Goal: Task Accomplishment & Management: Manage account settings

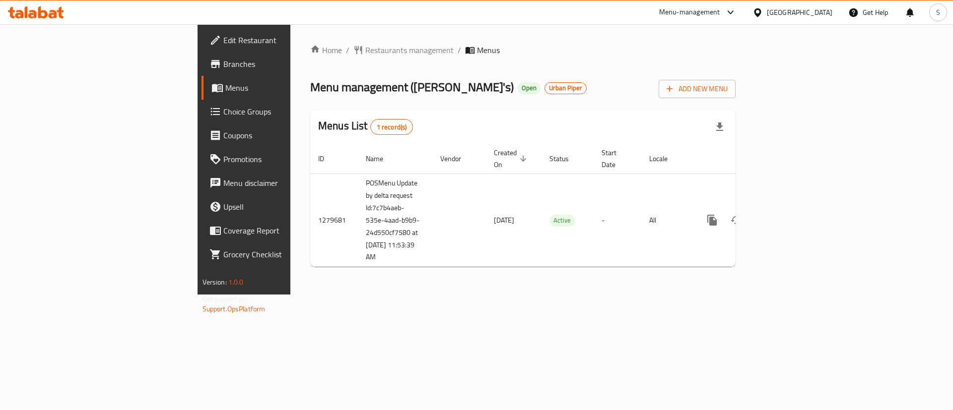
click at [223, 59] on span "Branches" at bounding box center [286, 64] width 126 height 12
click at [713, 7] on div "Menu-management" at bounding box center [689, 12] width 61 height 12
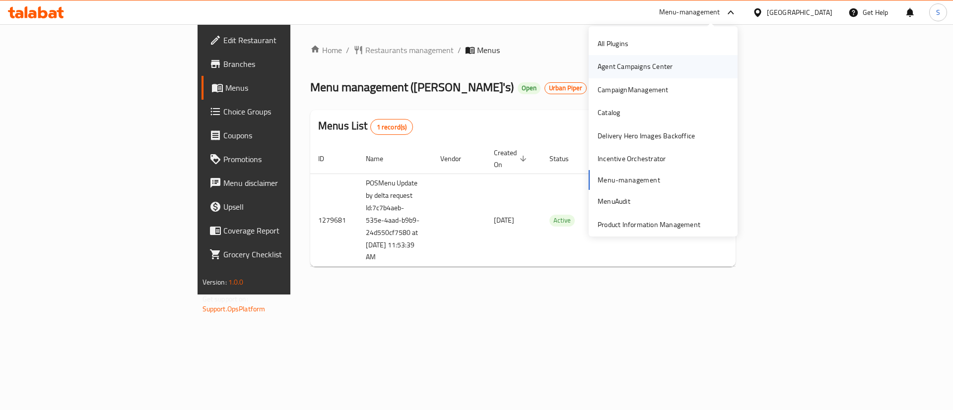
click at [627, 70] on div "Agent Campaigns Center" at bounding box center [635, 66] width 75 height 11
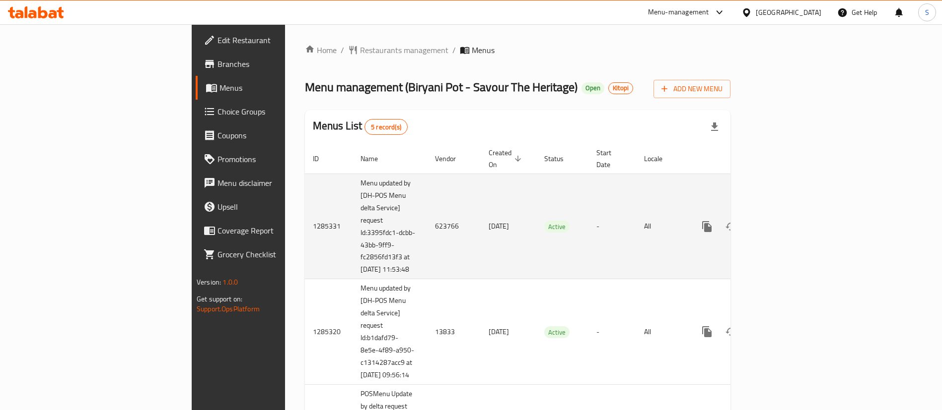
click at [352, 232] on td "Menu updated by [DH-POS Menu delta Service] request Id:3395fdc1-dcbb-43bb-9ff9-…" at bounding box center [389, 227] width 74 height 106
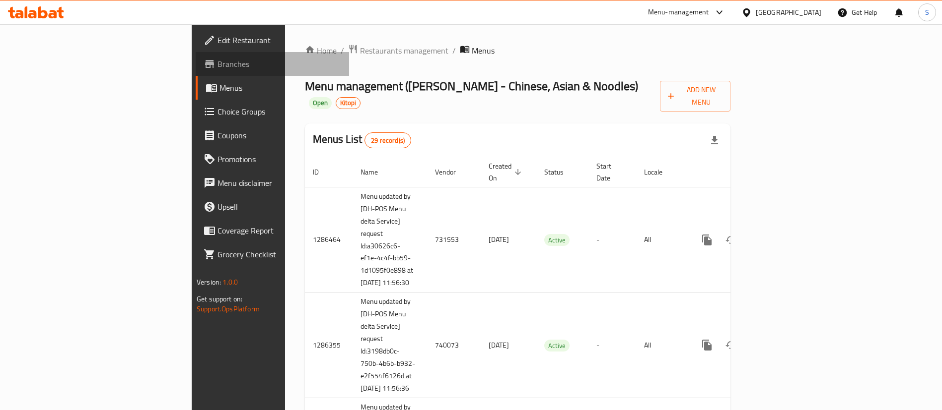
click at [217, 61] on span "Branches" at bounding box center [279, 64] width 124 height 12
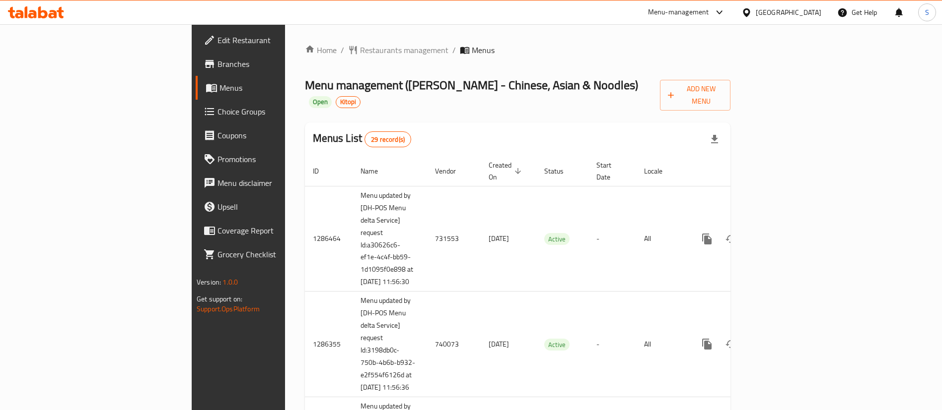
scroll to position [155, 0]
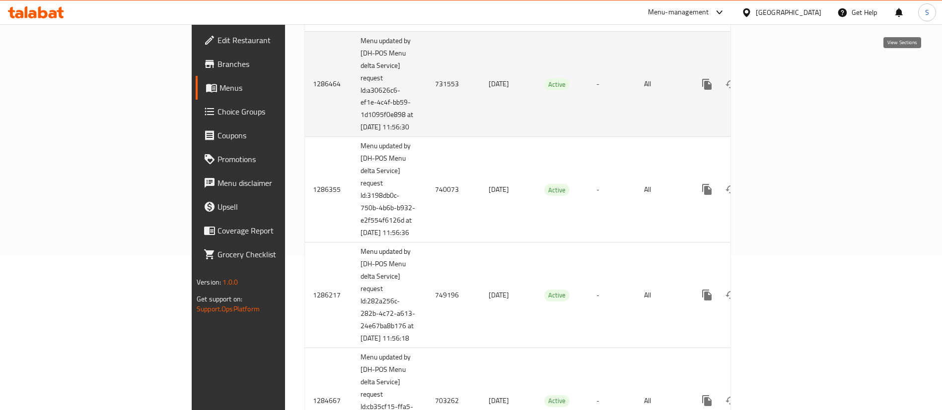
click at [784, 78] on icon "enhanced table" at bounding box center [778, 84] width 12 height 12
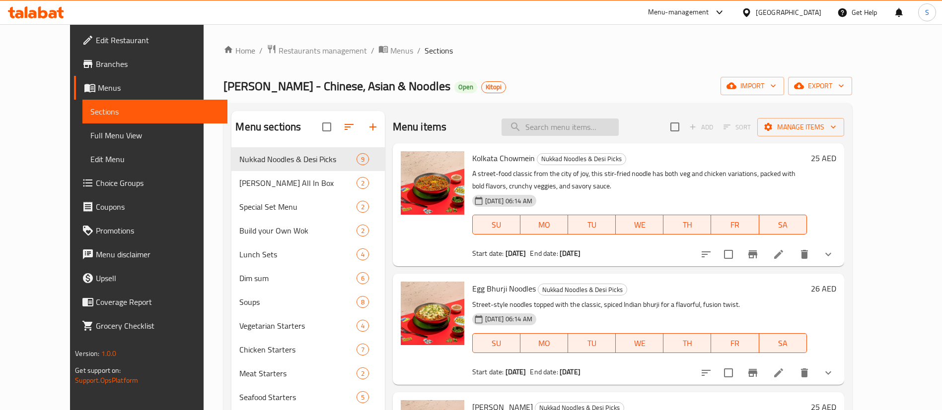
click at [587, 130] on input "search" at bounding box center [559, 127] width 117 height 17
paste input "Chicken Hakka Noodle Box Meal"
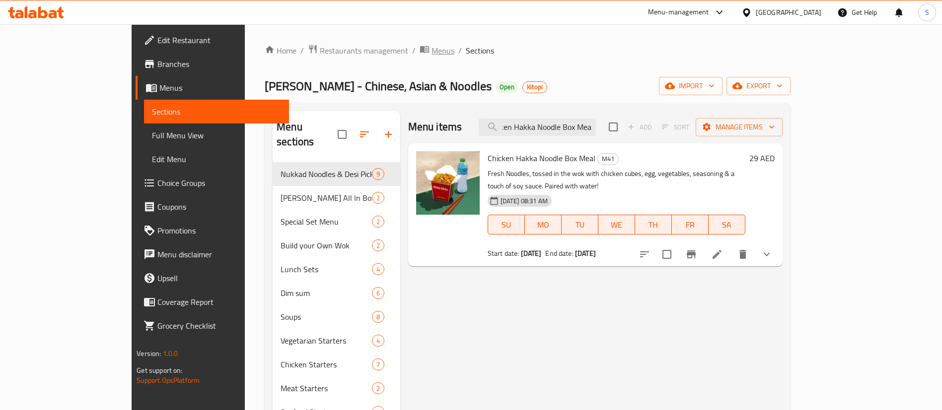
type input "Chicken Hakka Noodle Box Meal"
click at [157, 62] on span "Branches" at bounding box center [219, 64] width 124 height 12
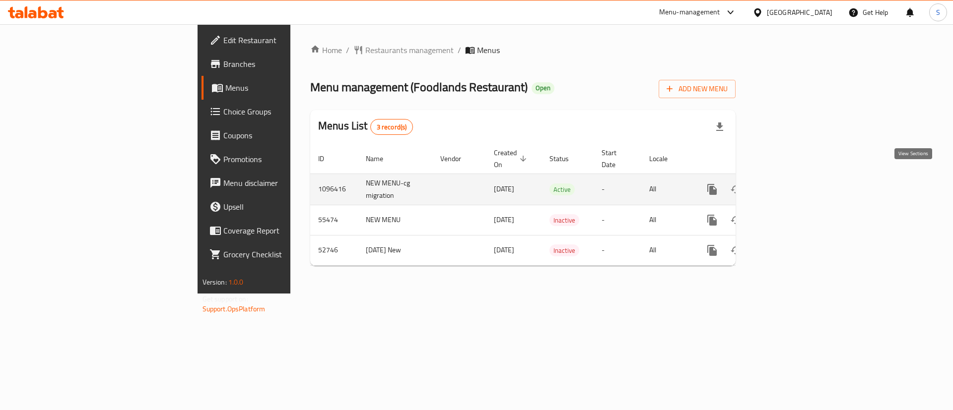
click at [790, 184] on icon "enhanced table" at bounding box center [784, 190] width 12 height 12
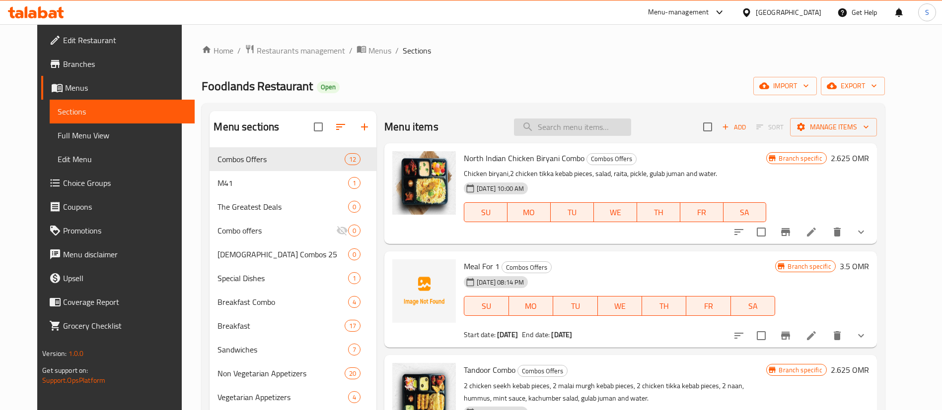
click at [582, 130] on input "search" at bounding box center [572, 127] width 117 height 17
click at [797, 331] on button "Branch-specific-item" at bounding box center [785, 336] width 24 height 24
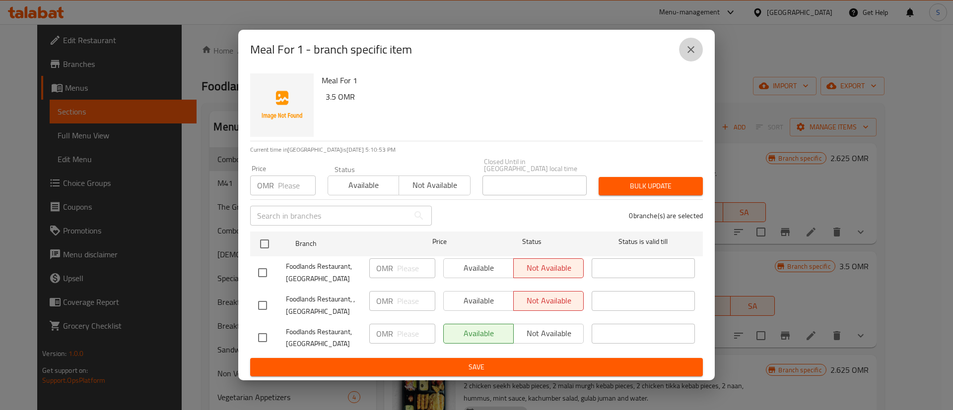
click at [694, 54] on icon "close" at bounding box center [691, 50] width 12 height 12
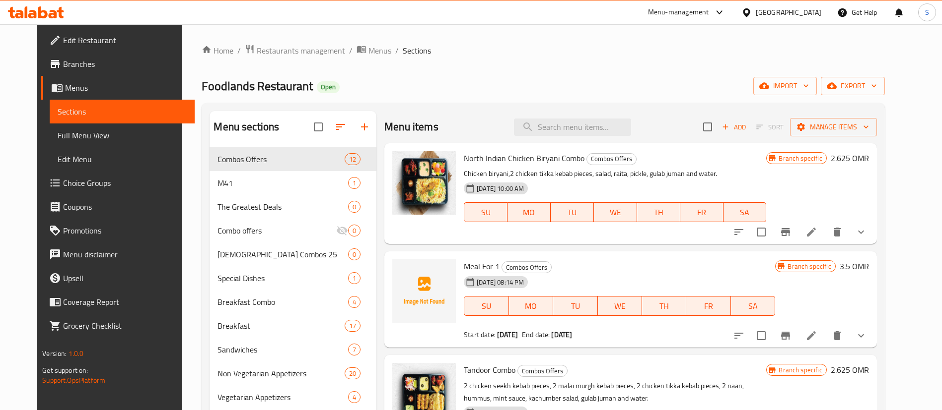
scroll to position [71, 0]
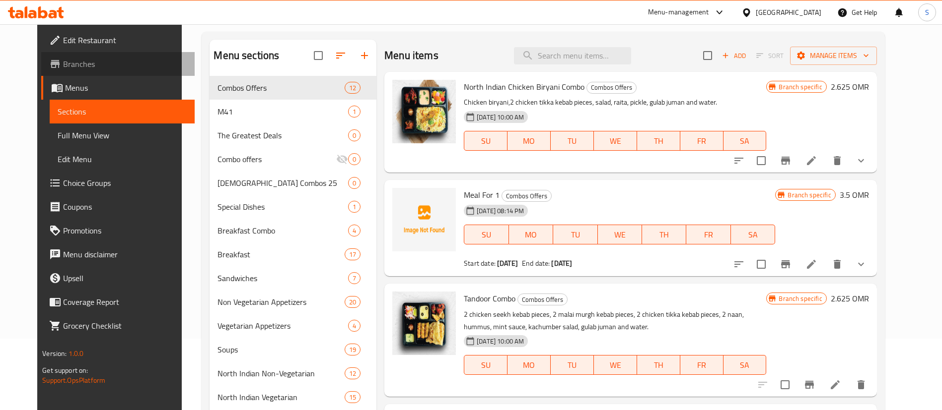
click at [66, 56] on link "Branches" at bounding box center [117, 64] width 153 height 24
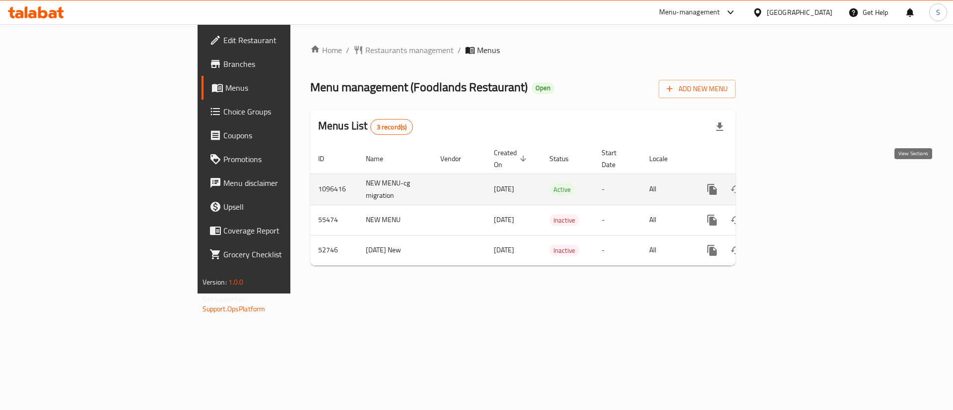
click at [790, 184] on icon "enhanced table" at bounding box center [784, 190] width 12 height 12
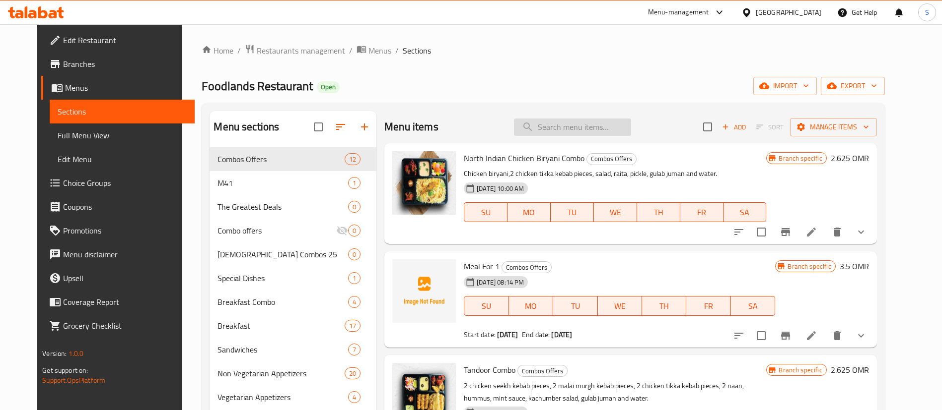
click at [584, 122] on input "search" at bounding box center [572, 127] width 117 height 17
click at [873, 344] on button "show more" at bounding box center [861, 336] width 24 height 24
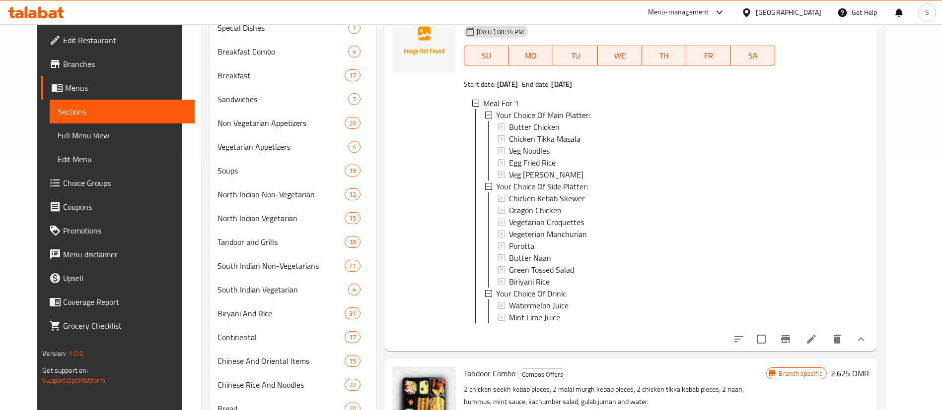
scroll to position [250, 0]
click at [798, 6] on div "[GEOGRAPHIC_DATA]" at bounding box center [781, 12] width 96 height 24
click at [807, 13] on div "[GEOGRAPHIC_DATA]" at bounding box center [788, 12] width 66 height 11
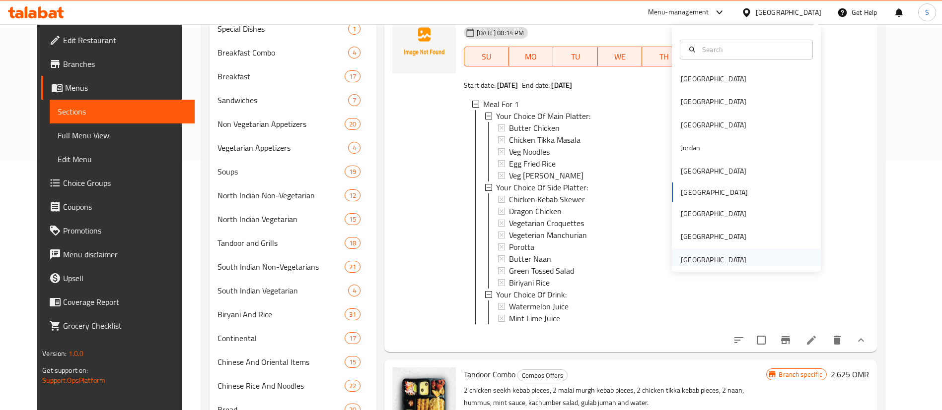
click at [692, 261] on div "[GEOGRAPHIC_DATA]" at bounding box center [713, 260] width 66 height 11
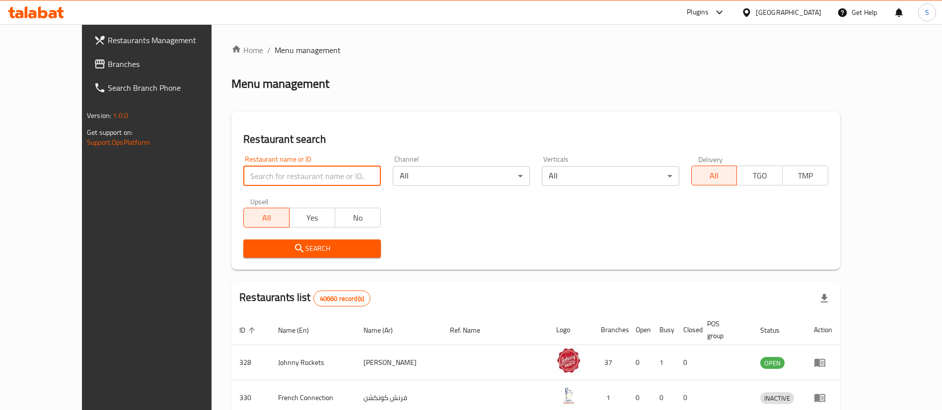
paste input "654120"
click at [279, 176] on input "654120" at bounding box center [311, 176] width 137 height 20
type input "654120"
click button "Search" at bounding box center [311, 249] width 137 height 18
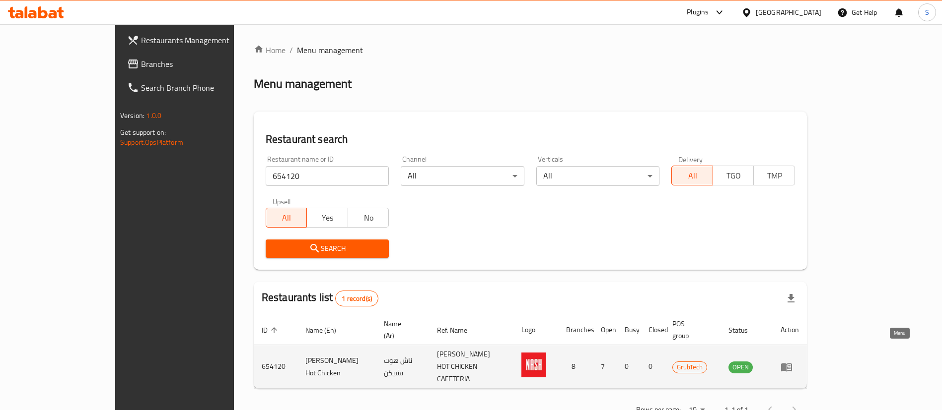
click at [790, 366] on icon "enhanced table" at bounding box center [788, 368] width 3 height 4
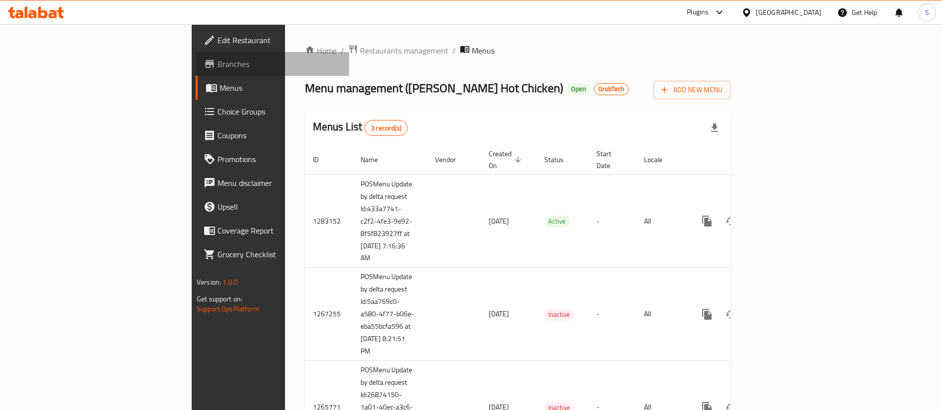
click at [217, 58] on span "Branches" at bounding box center [279, 64] width 124 height 12
